Goal: Task Accomplishment & Management: Manage account settings

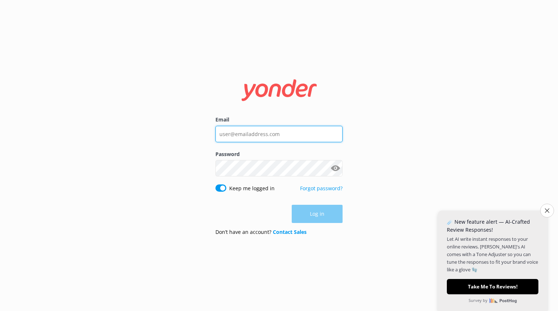
type input "[EMAIL_ADDRESS][DOMAIN_NAME]"
click at [337, 222] on div "Log in" at bounding box center [278, 214] width 127 height 18
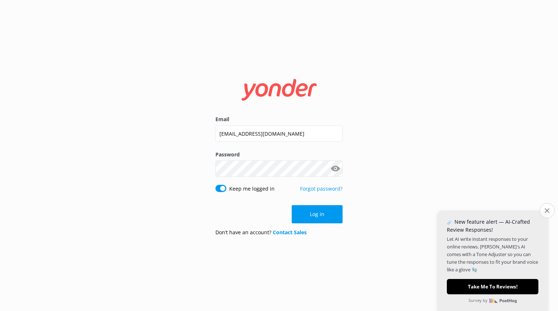
click at [547, 207] on button "Close survey" at bounding box center [546, 210] width 15 height 15
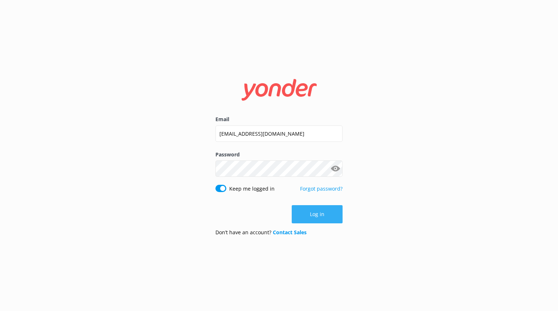
click at [312, 218] on button "Log in" at bounding box center [317, 214] width 51 height 18
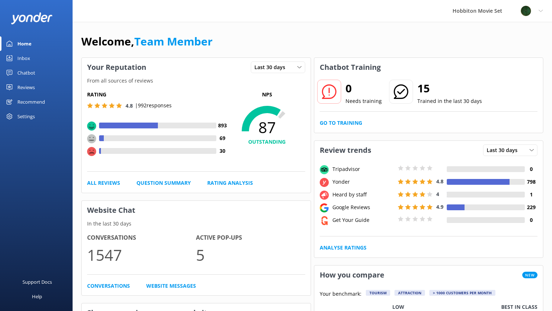
click at [24, 57] on div "Inbox" at bounding box center [23, 58] width 13 height 15
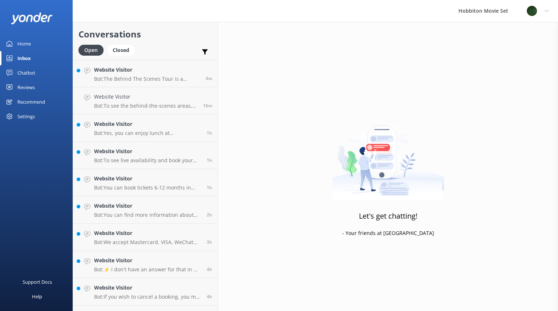
click at [8, 58] on icon at bounding box center [10, 58] width 6 height 6
